Goal: Task Accomplishment & Management: Manage account settings

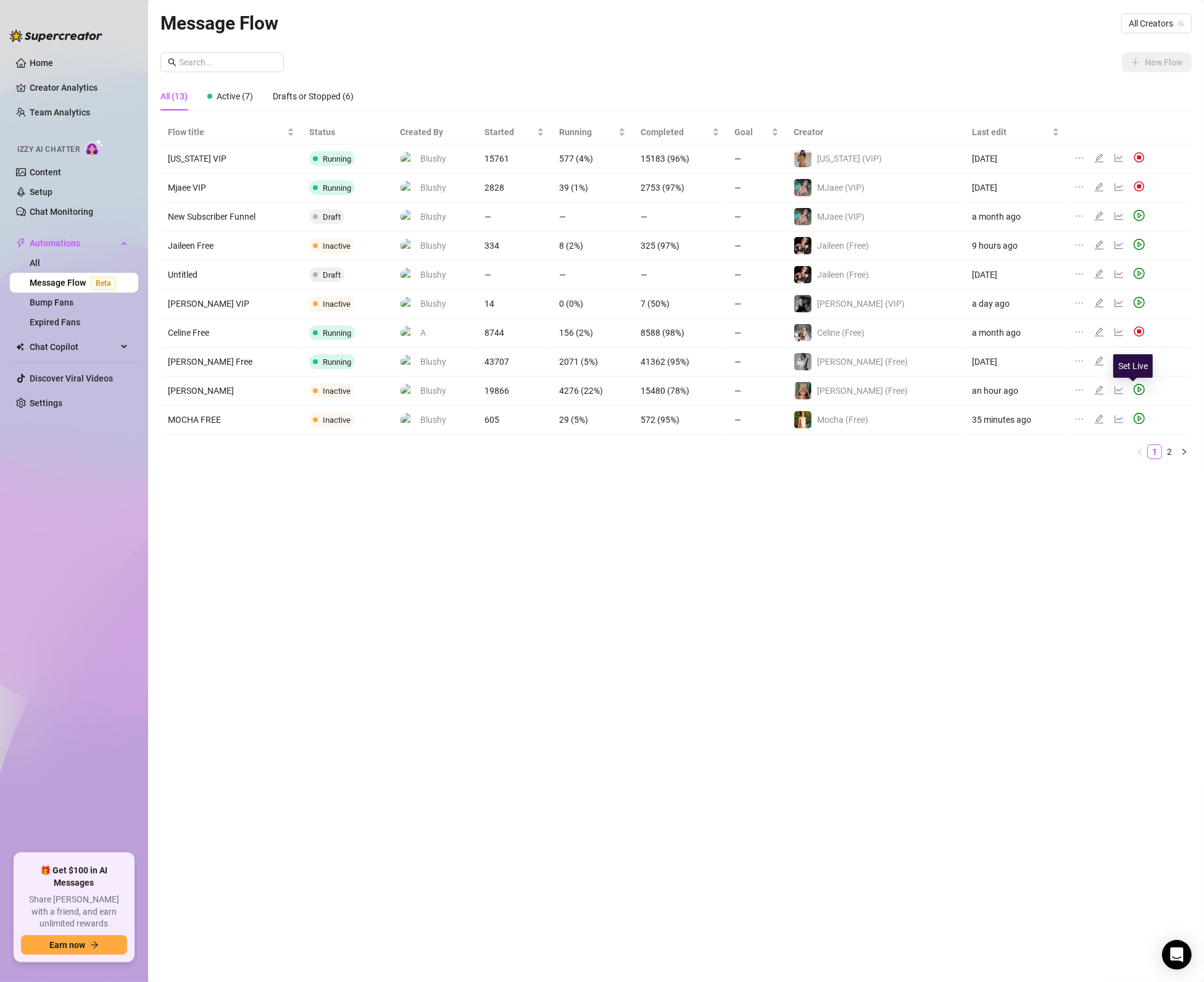
click at [1135, 391] on icon "play-circle" at bounding box center [1138, 389] width 11 height 11
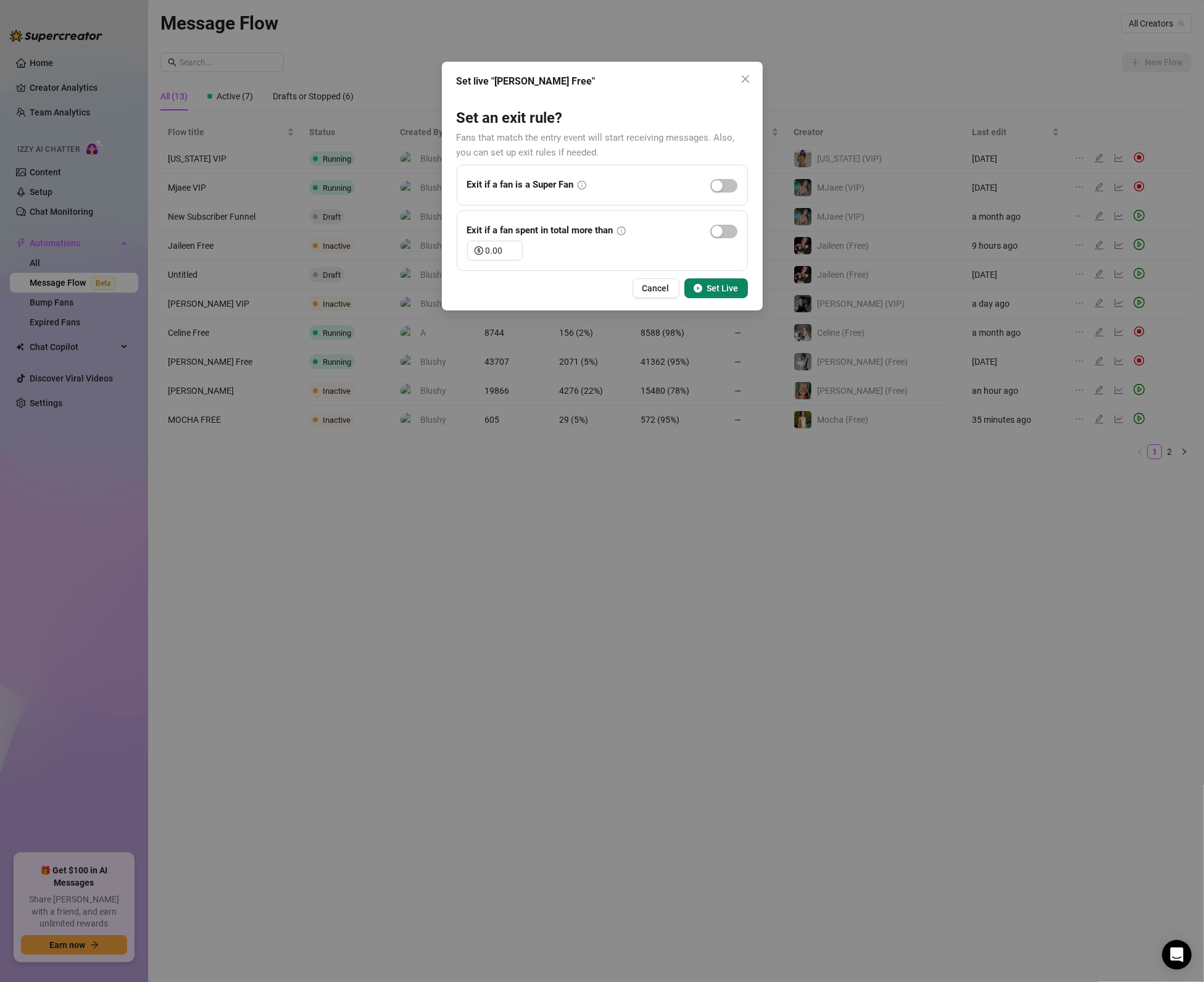
click at [703, 287] on button "Set Live" at bounding box center [716, 289] width 64 height 20
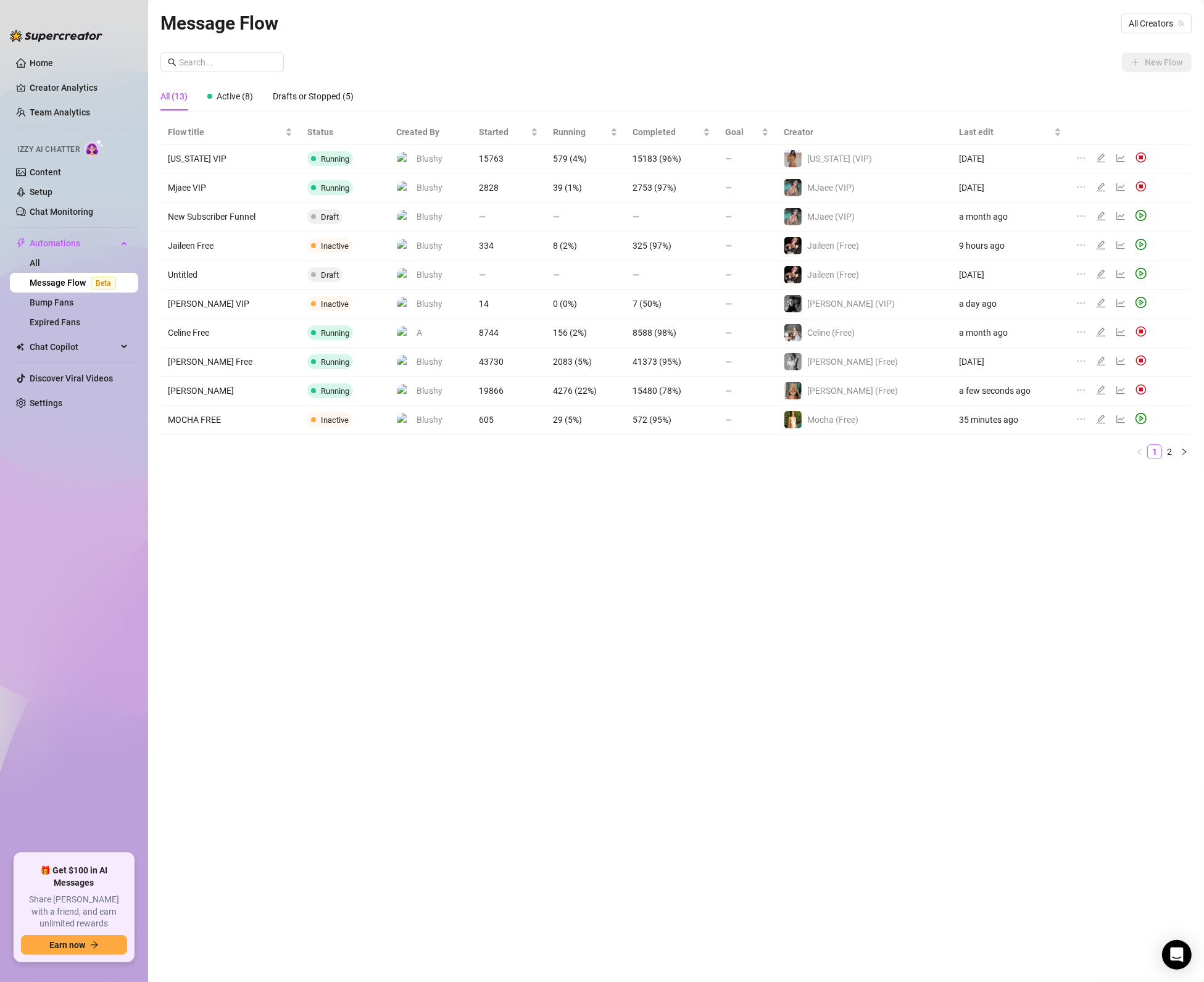
click at [83, 421] on ul "Home Creator Analytics Team Analytics Izzy AI Chatter Content Setup Chat Monito…" at bounding box center [74, 448] width 129 height 800
click at [62, 407] on link "Settings" at bounding box center [46, 403] width 32 height 10
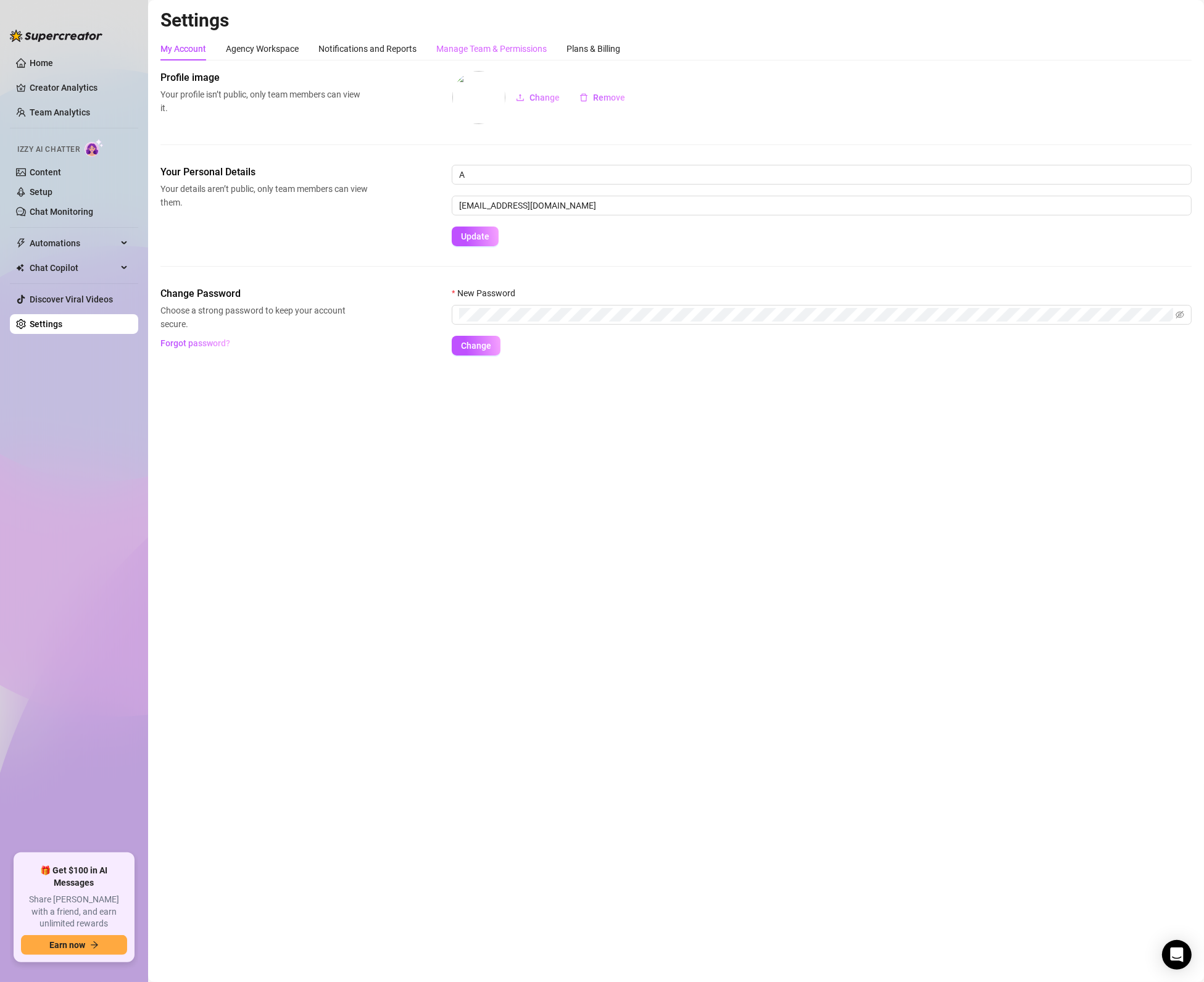
click at [515, 66] on div "My Account Agency Workspace Notifications and Reports Manage Team & Permissions…" at bounding box center [676, 197] width 1032 height 318
click at [511, 53] on div "Manage Team & Permissions" at bounding box center [491, 49] width 110 height 13
click at [473, 43] on div "Manage Team & Permissions" at bounding box center [491, 49] width 110 height 13
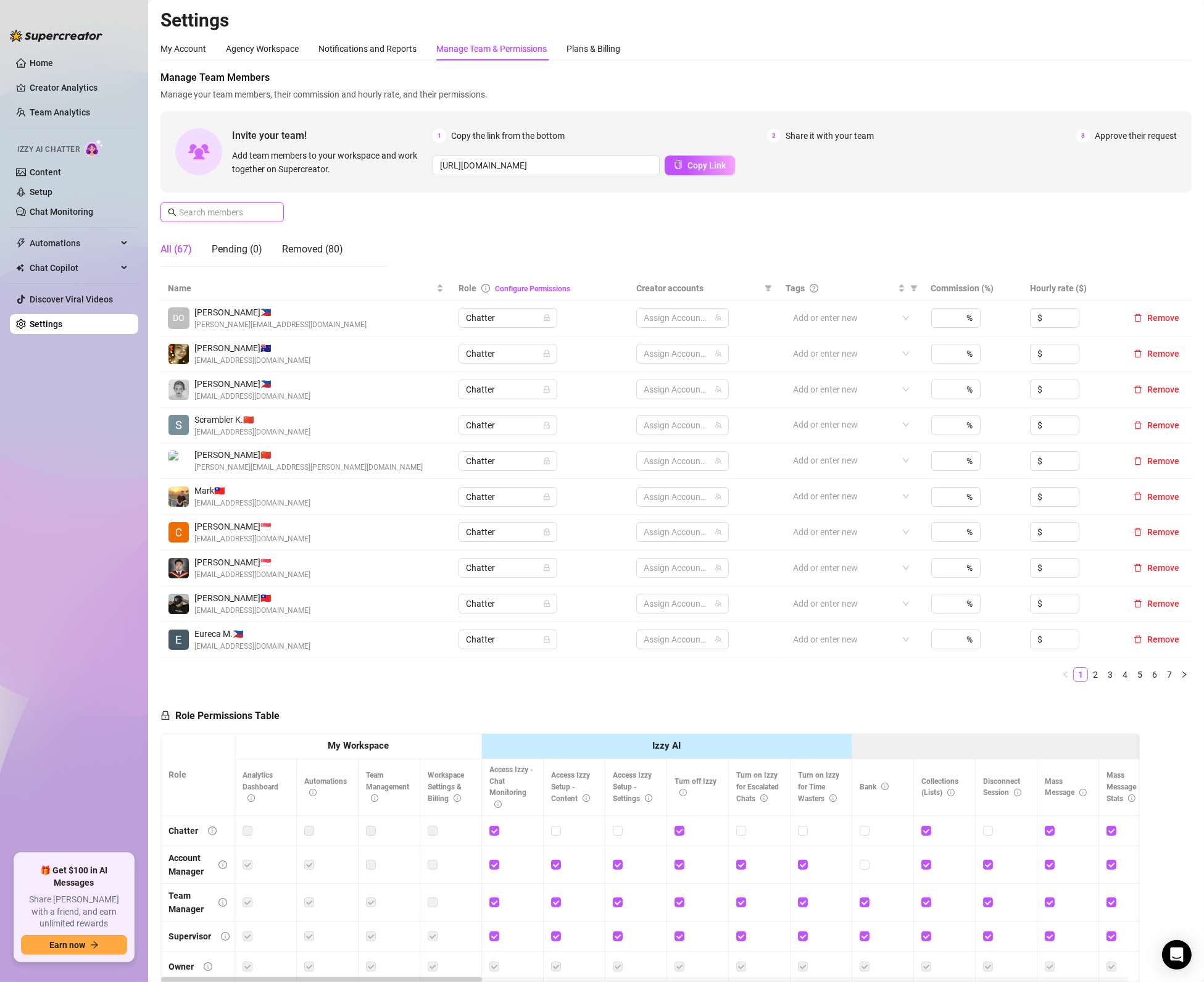
click at [260, 218] on input "text" at bounding box center [223, 212] width 88 height 13
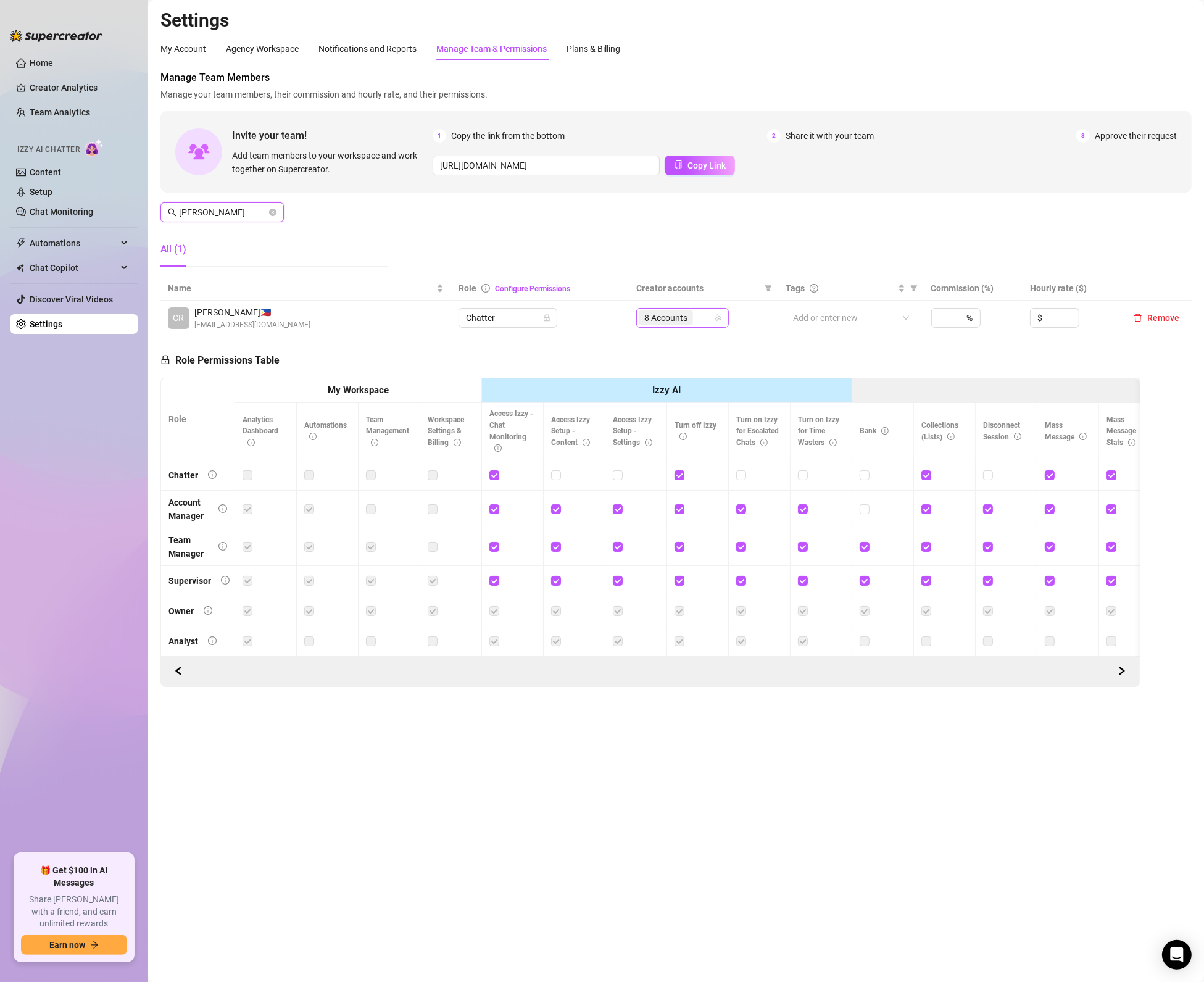
click at [692, 324] on span "8 Accounts" at bounding box center [665, 318] width 54 height 15
type input "[PERSON_NAME]"
click at [659, 416] on span "Select tree node" at bounding box center [663, 414] width 10 height 10
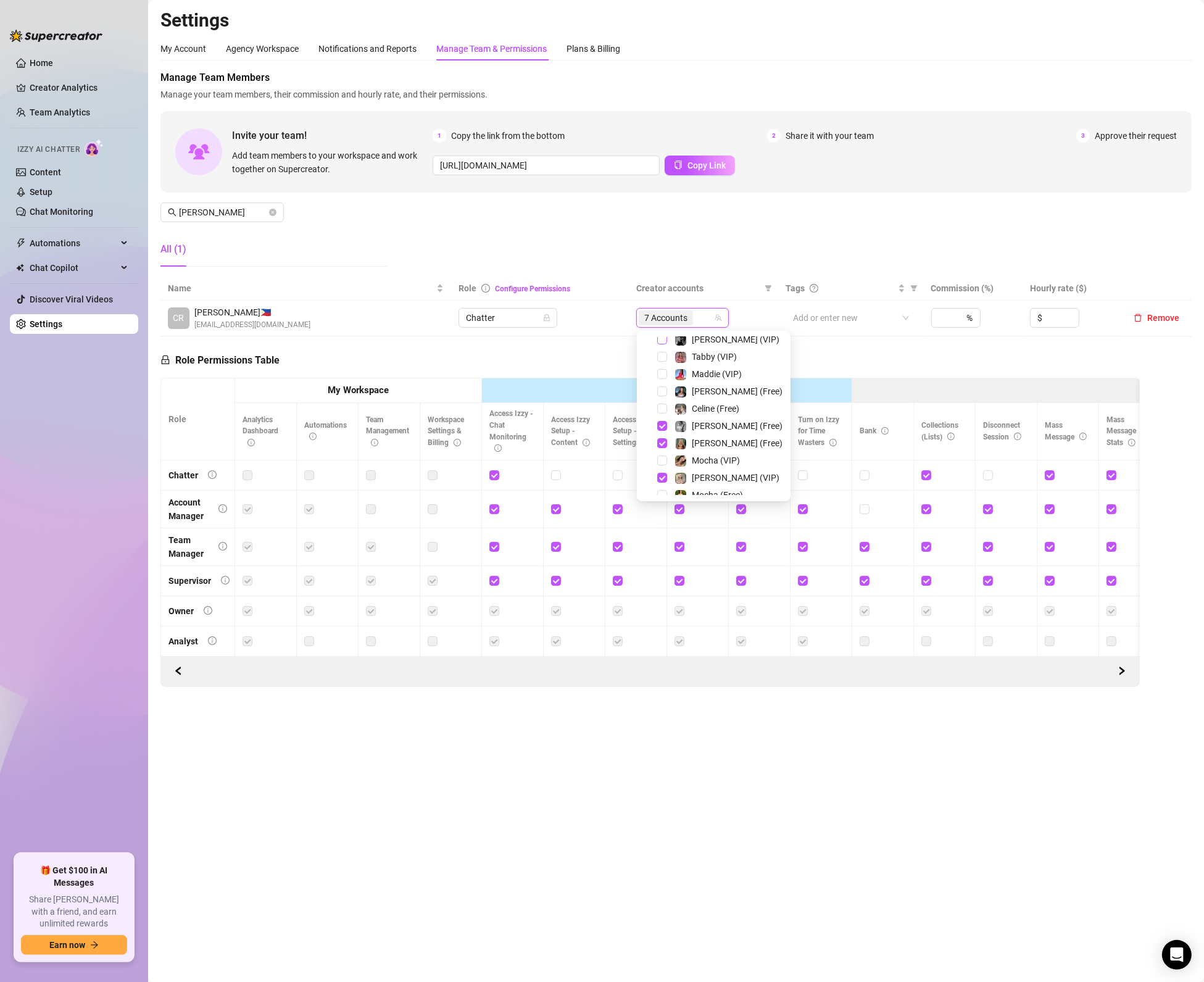
scroll to position [148, 0]
click at [660, 351] on span "Select tree node" at bounding box center [663, 352] width 10 height 10
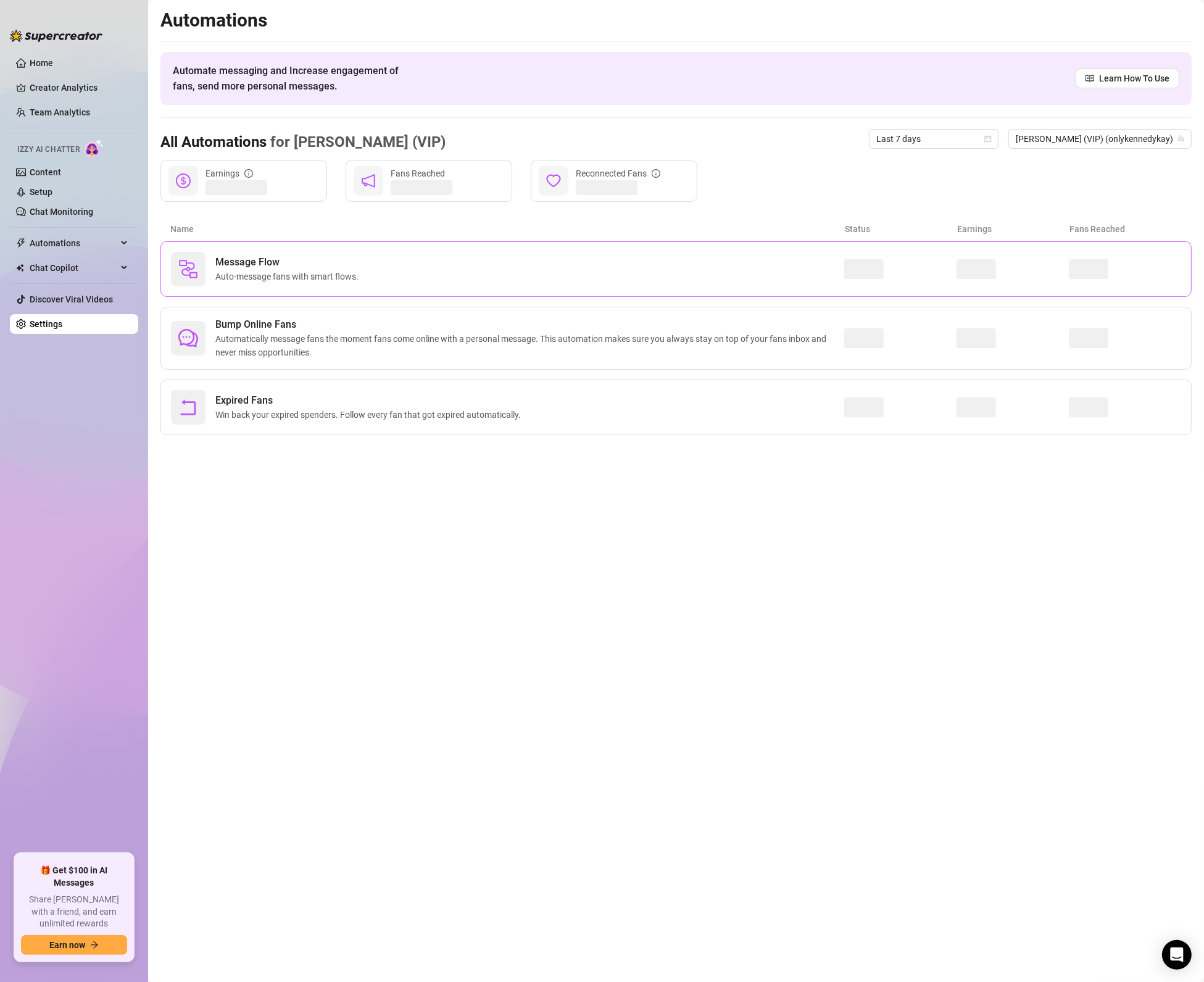
click at [328, 274] on span "Auto-message fans with smart flows." at bounding box center [289, 276] width 148 height 13
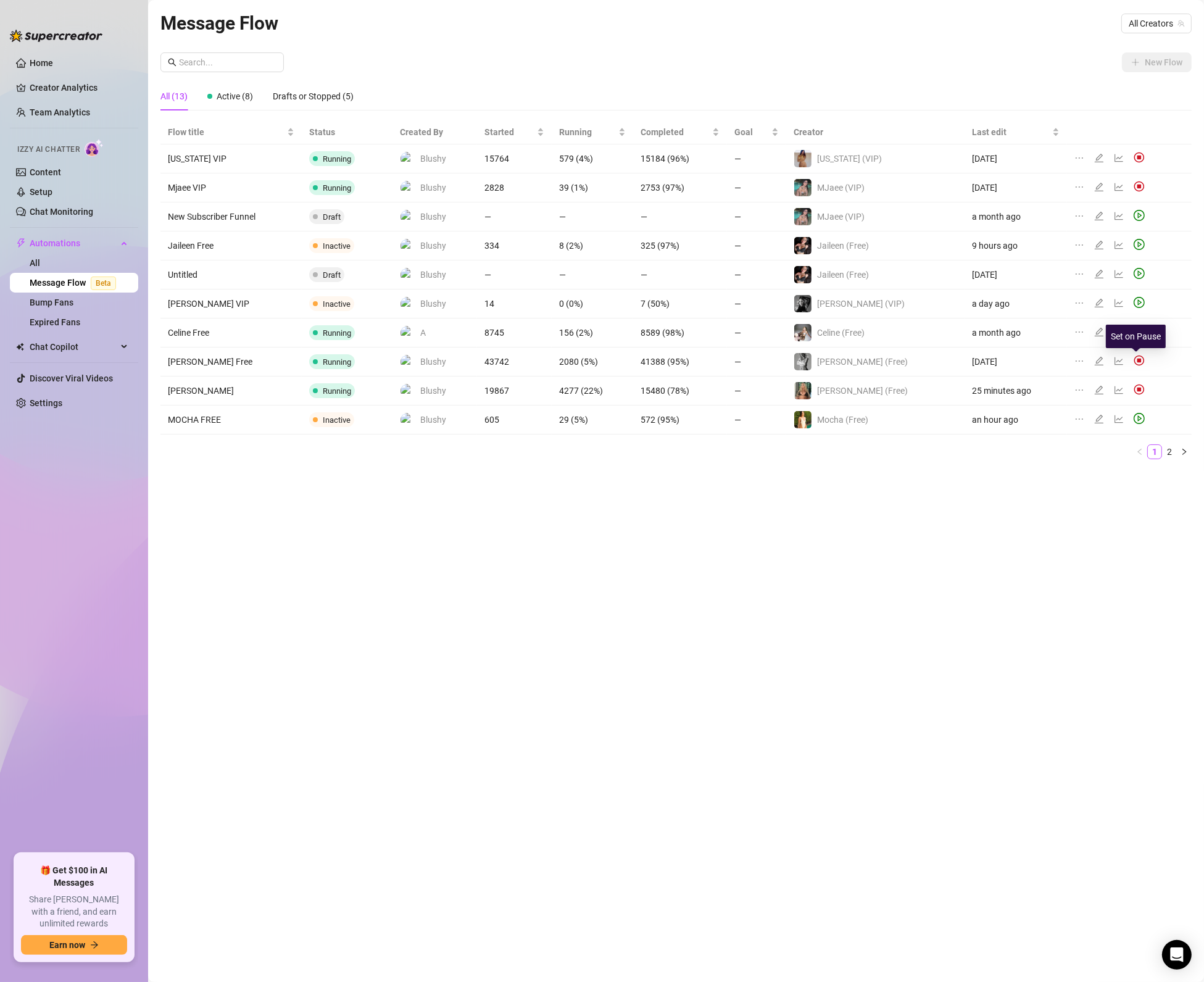
click at [1138, 361] on img at bounding box center [1138, 360] width 11 height 11
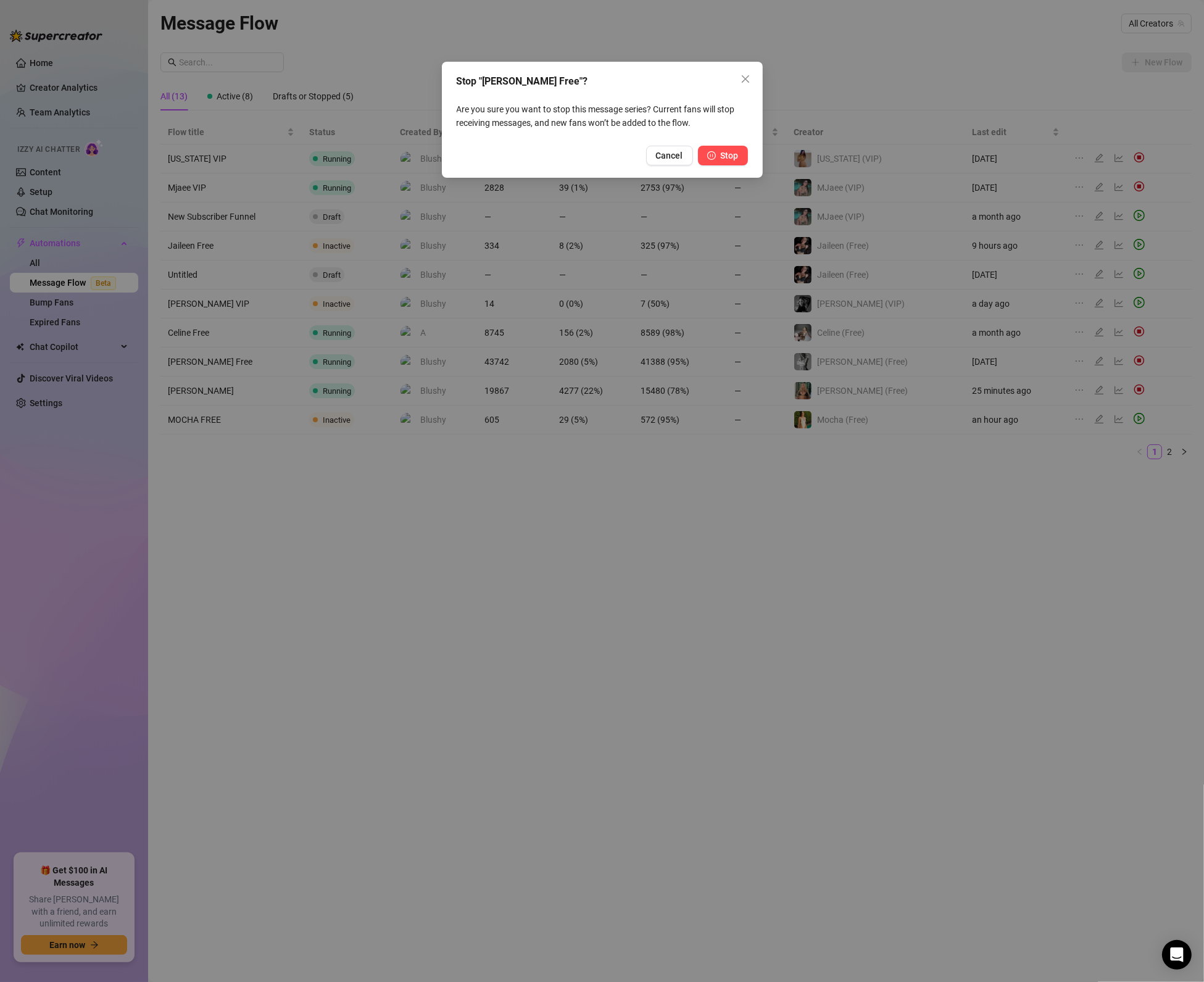
click at [726, 146] on button "Stop" at bounding box center [723, 156] width 50 height 20
